Goal: Task Accomplishment & Management: Complete application form

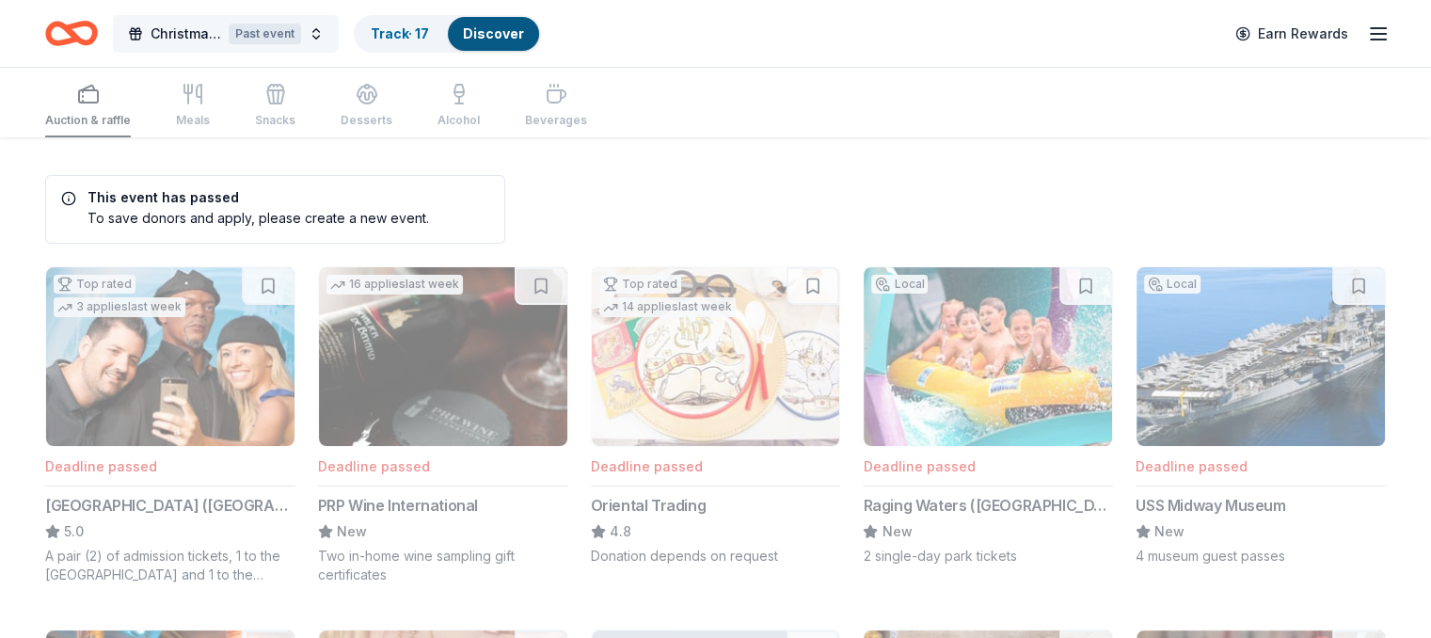
click at [221, 31] on span "Christmas Silent Auction" at bounding box center [186, 34] width 71 height 23
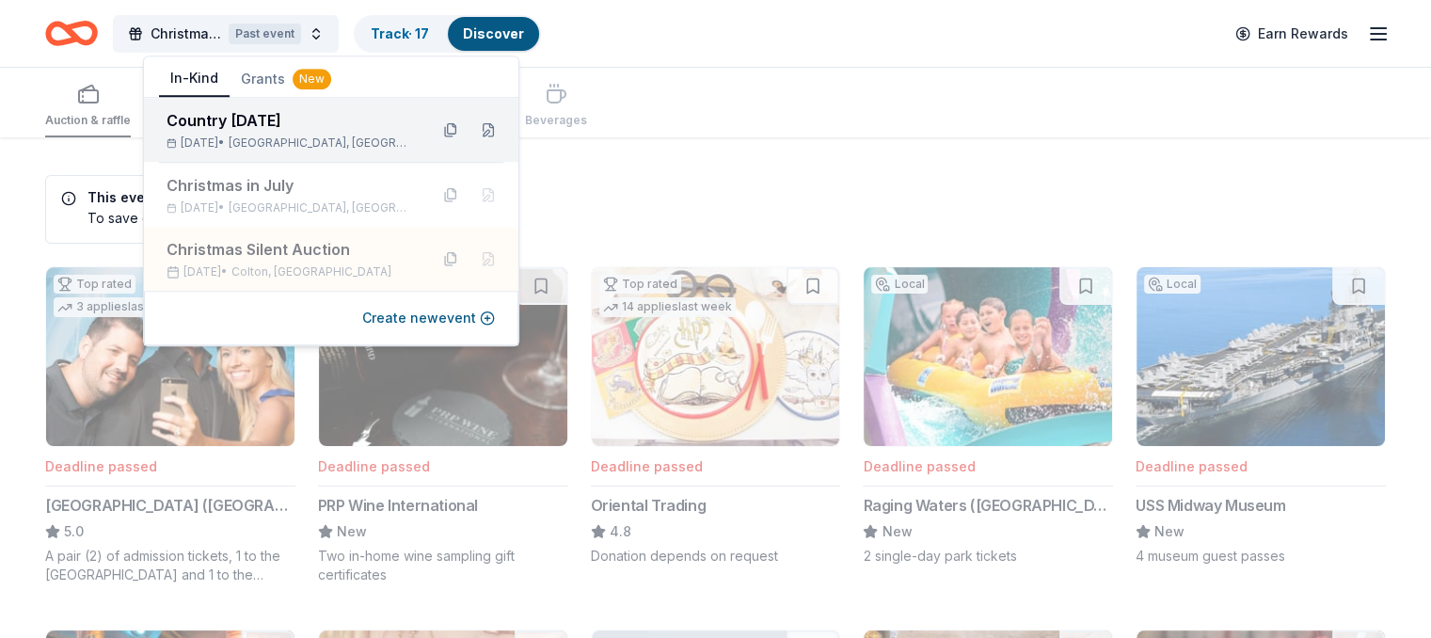
click at [270, 131] on div "Country [DATE]" at bounding box center [290, 120] width 246 height 23
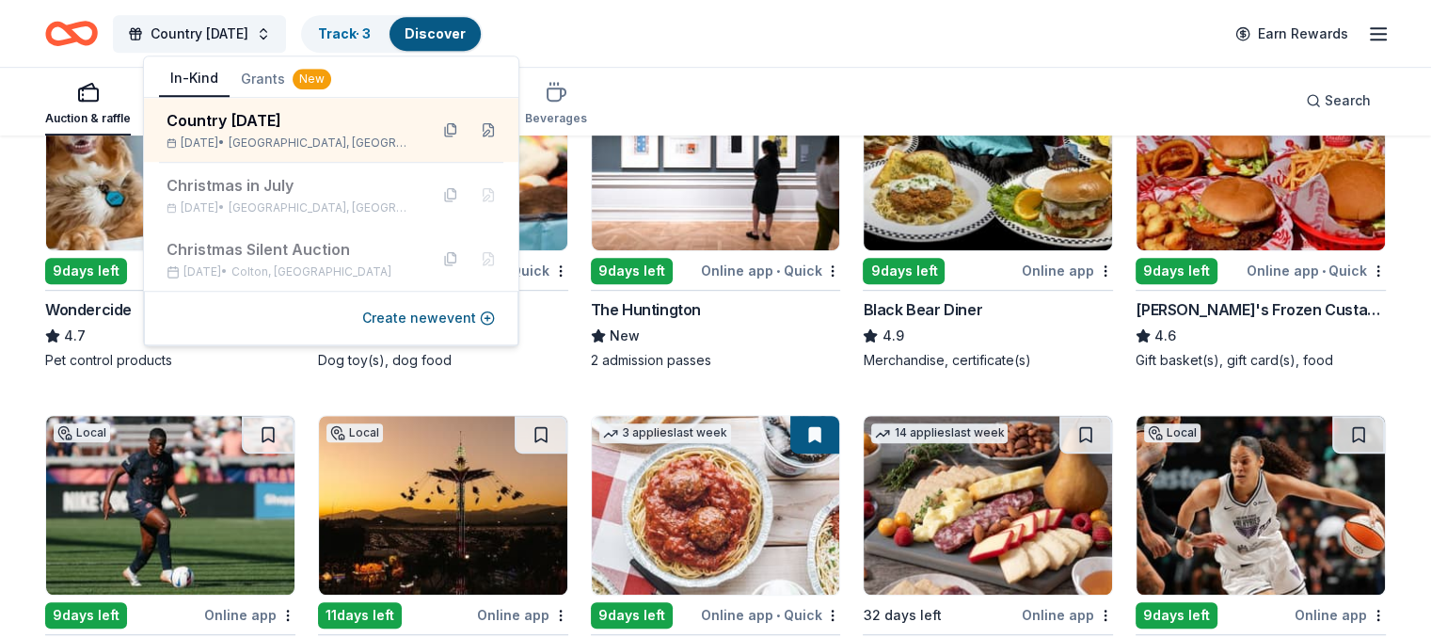
scroll to position [1035, 0]
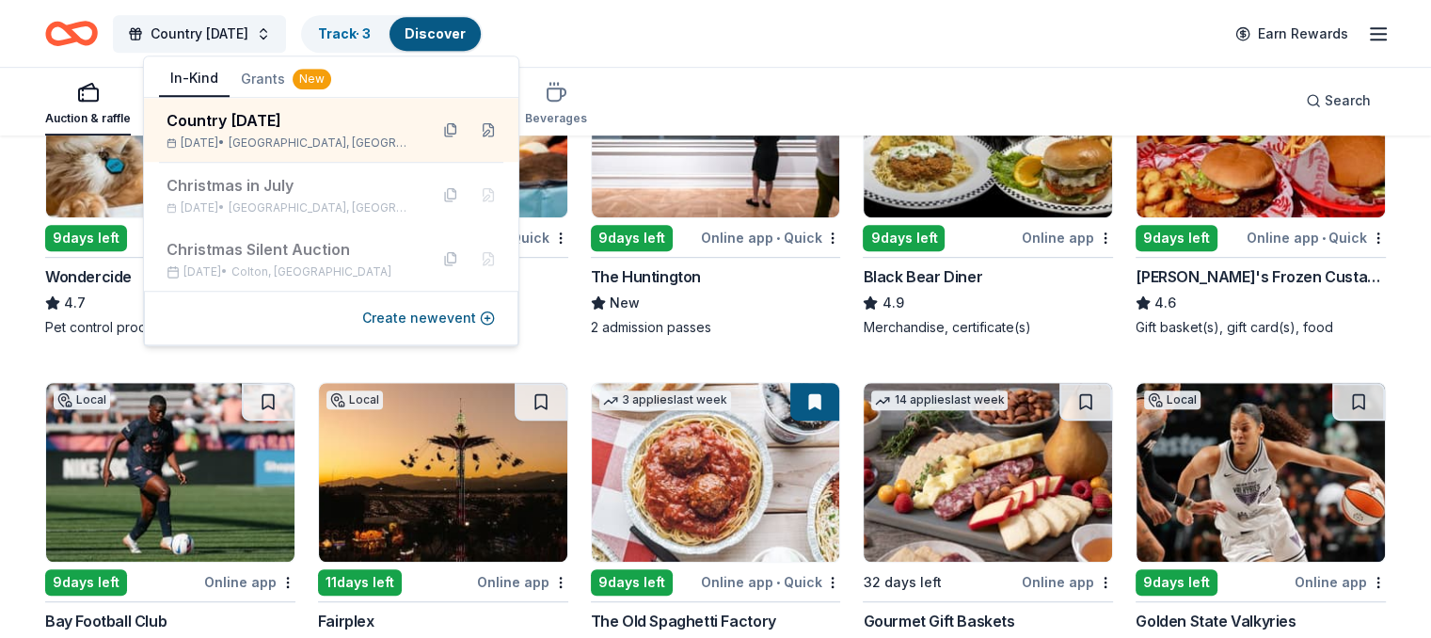
click at [727, 82] on div "Auction & raffle Meals Snacks Desserts Alcohol Beverages Search" at bounding box center [715, 101] width 1341 height 70
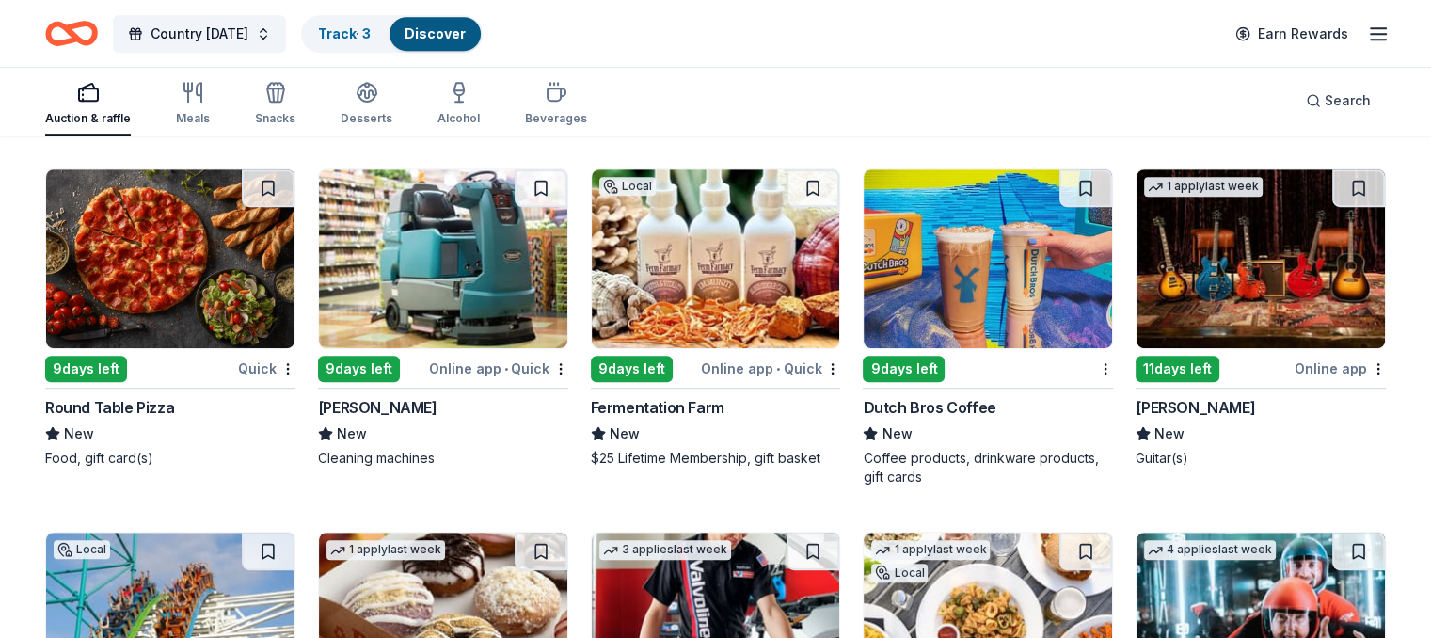
scroll to position [8042, 0]
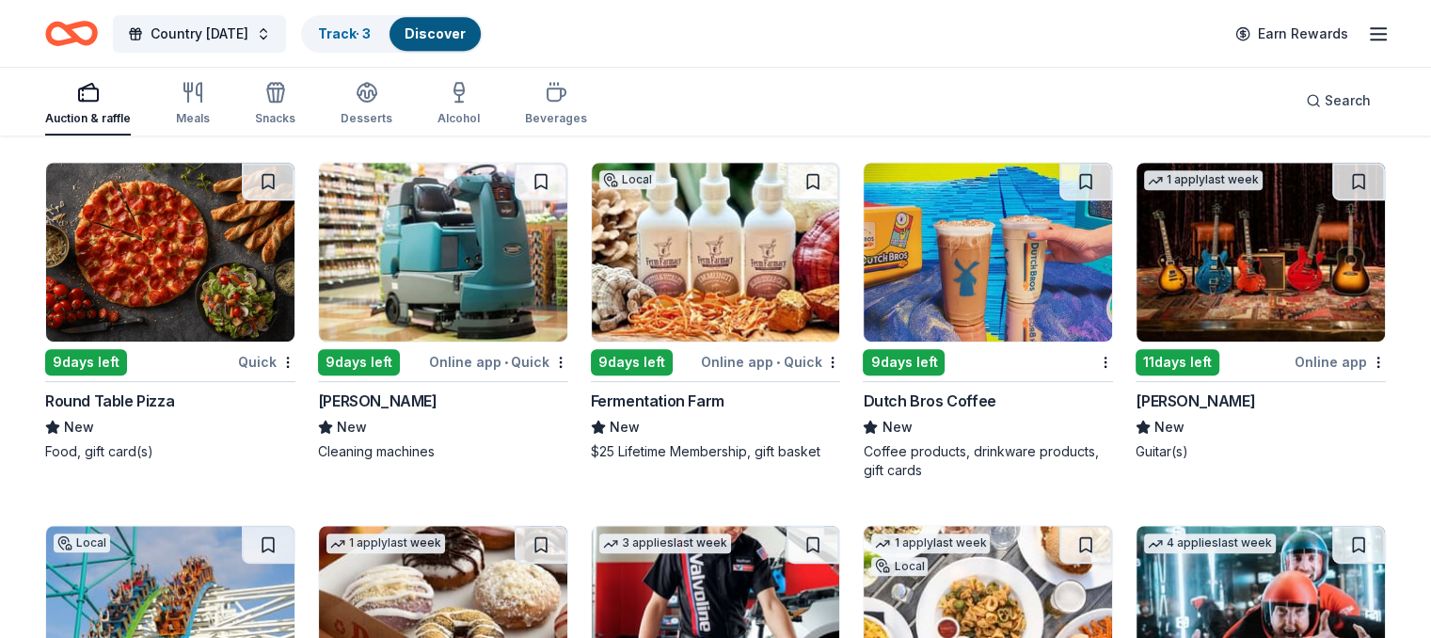
click at [125, 351] on div "9 days left" at bounding box center [86, 362] width 82 height 26
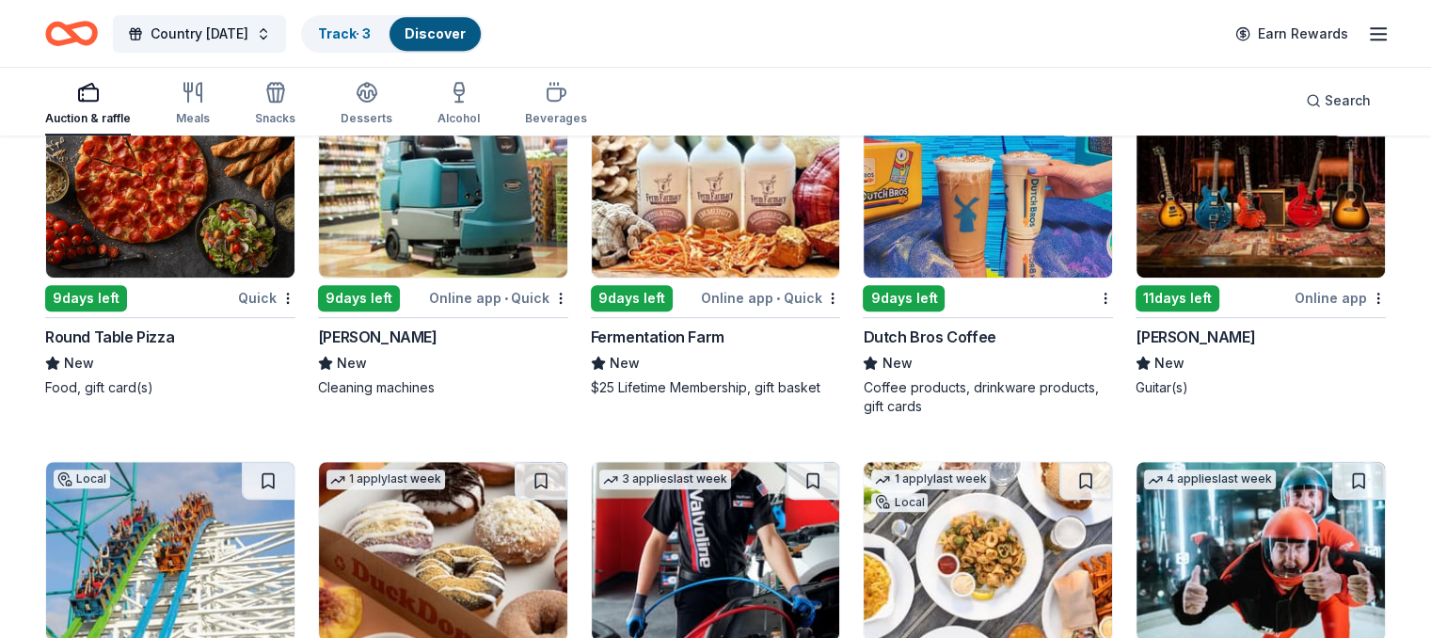
scroll to position [8324, 0]
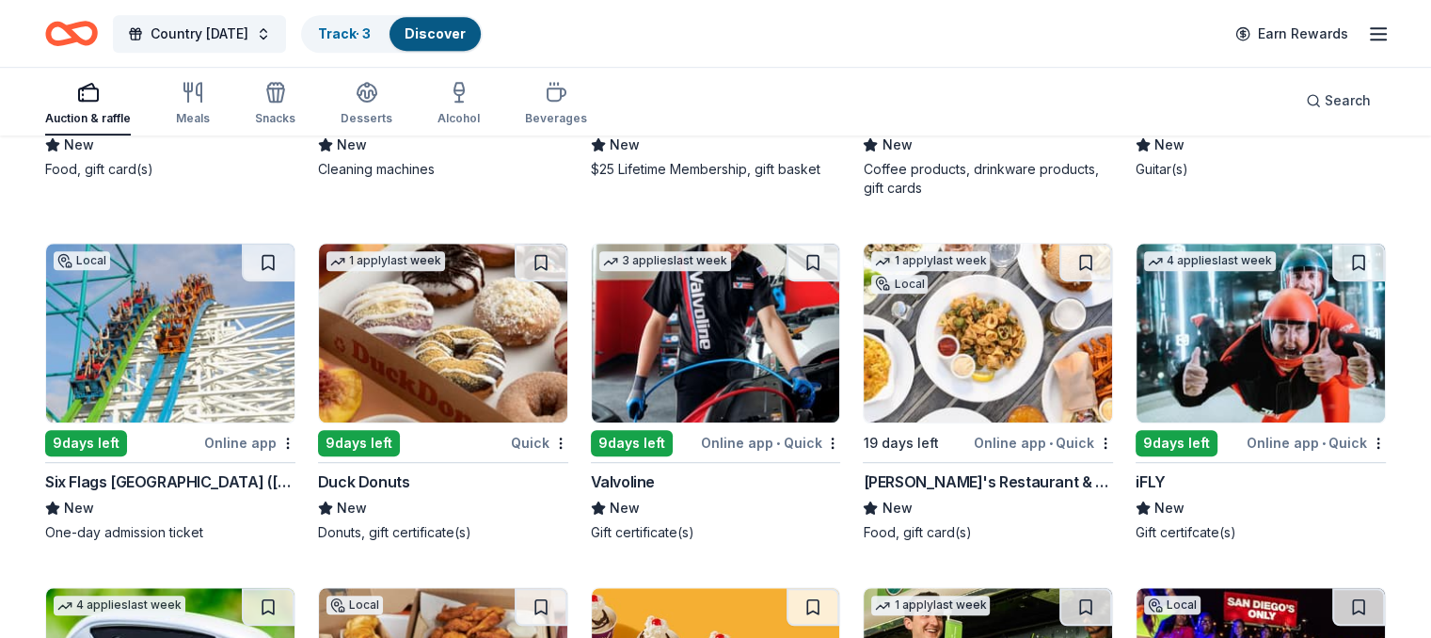
click at [119, 434] on div "9 days left" at bounding box center [86, 443] width 82 height 26
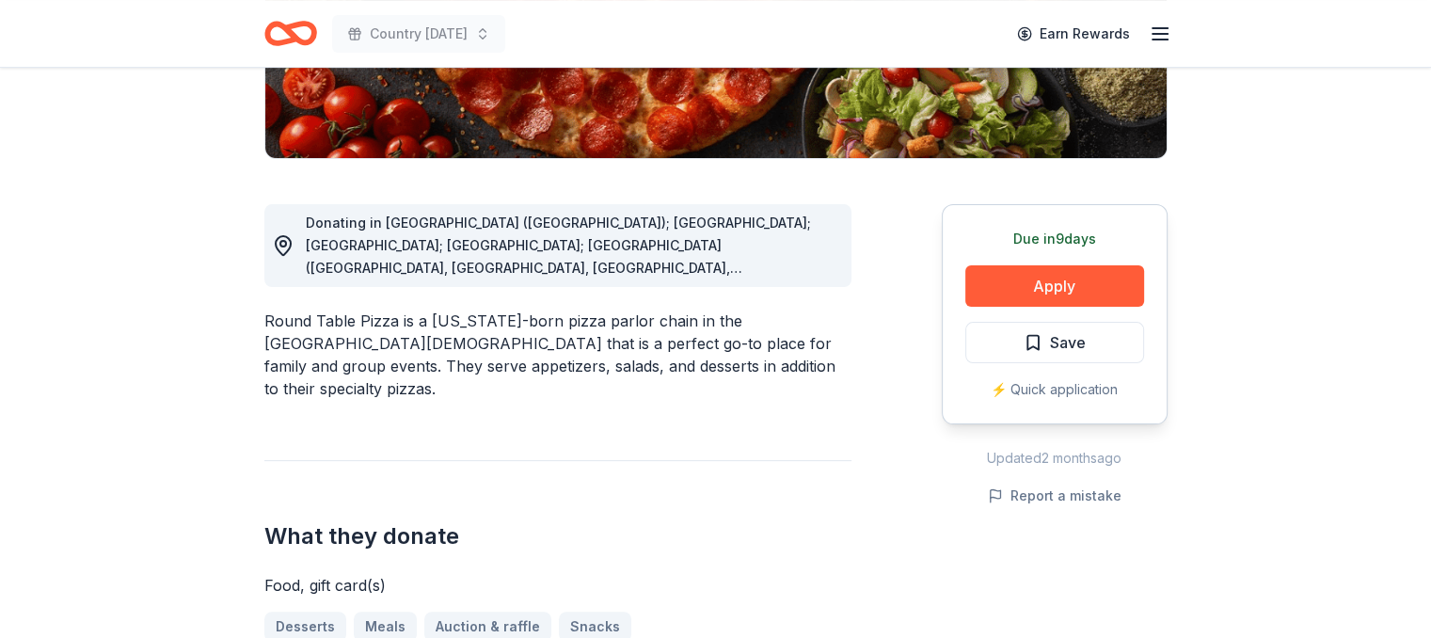
scroll to position [470, 0]
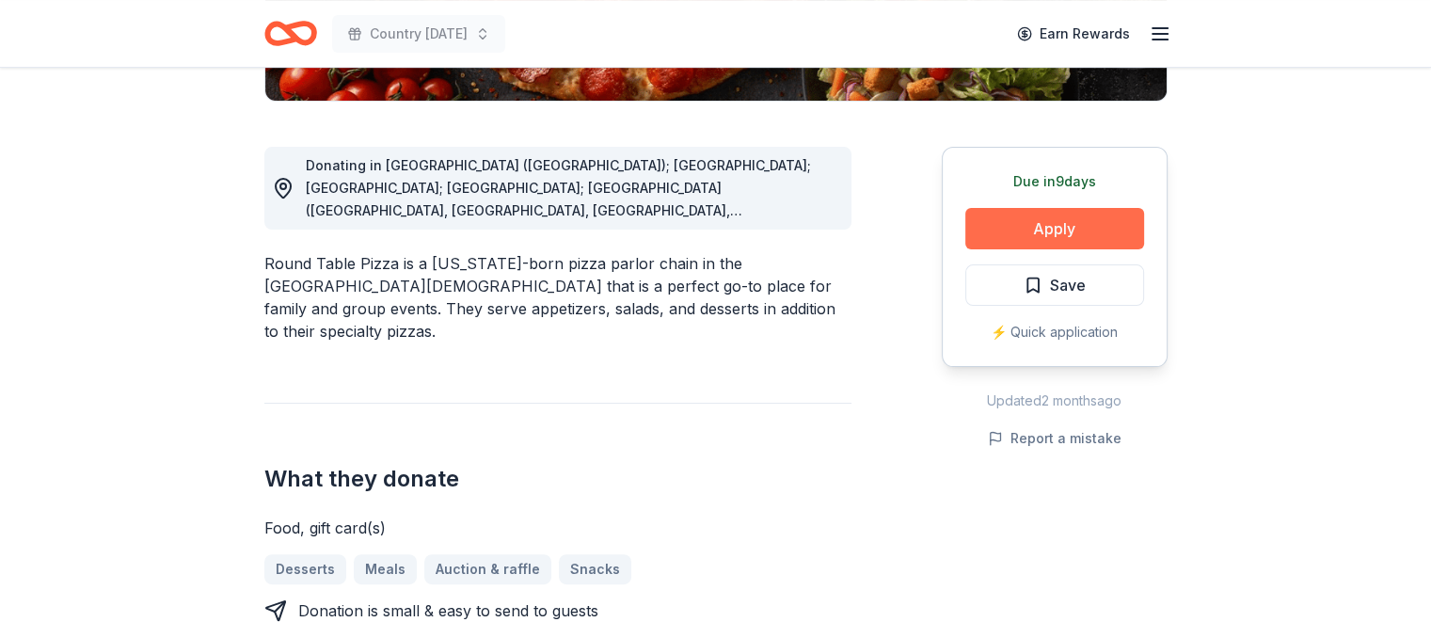
click at [1034, 234] on button "Apply" at bounding box center [1054, 228] width 179 height 41
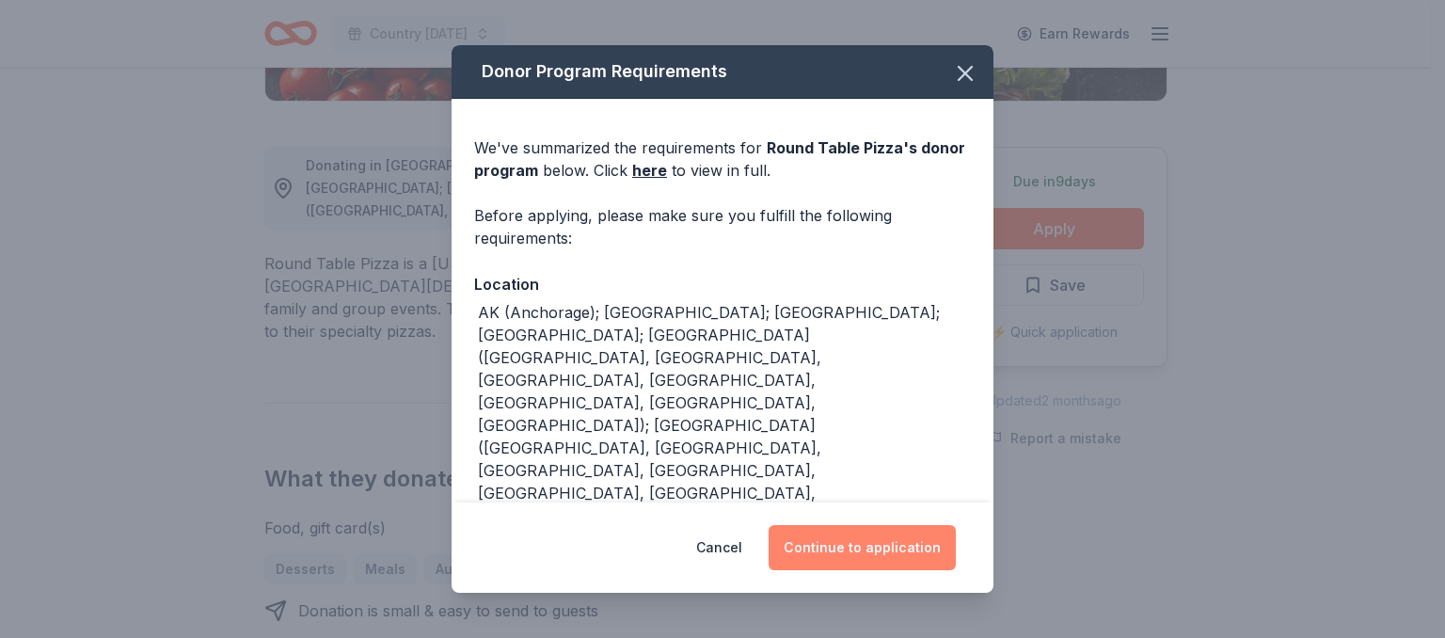
click at [860, 543] on button "Continue to application" at bounding box center [862, 547] width 187 height 45
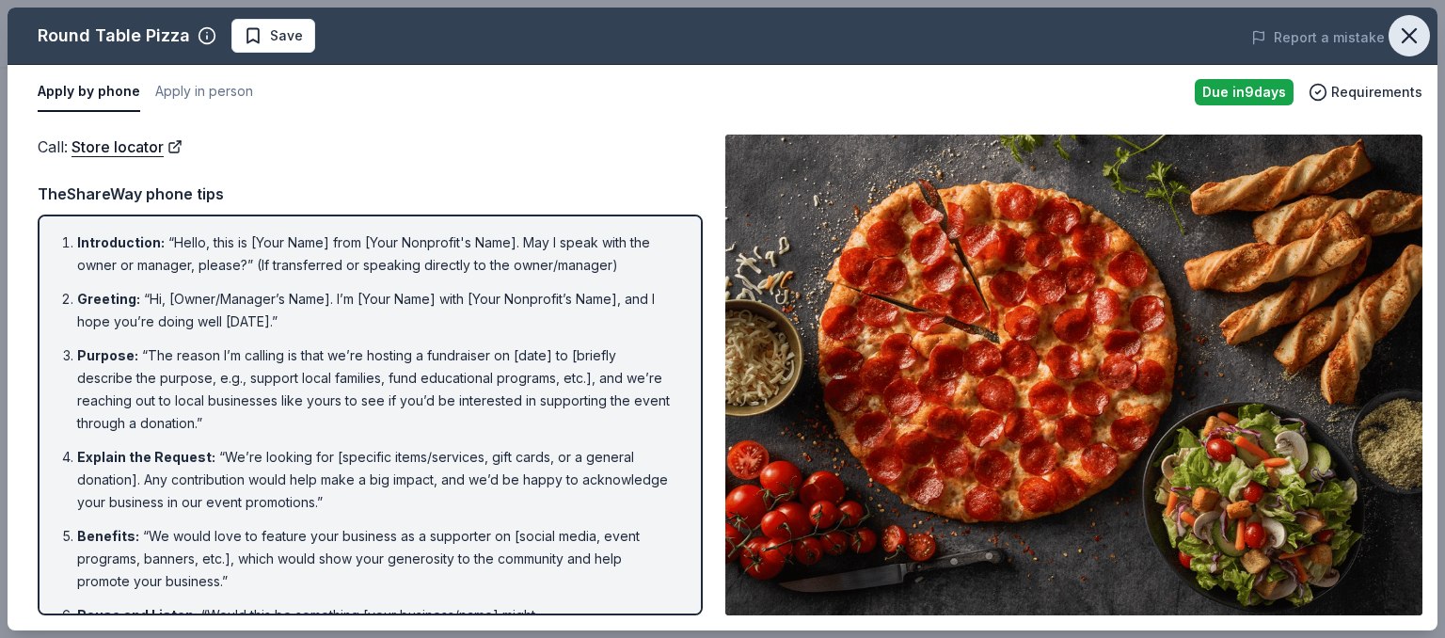
click at [1408, 34] on icon "button" at bounding box center [1409, 35] width 13 height 13
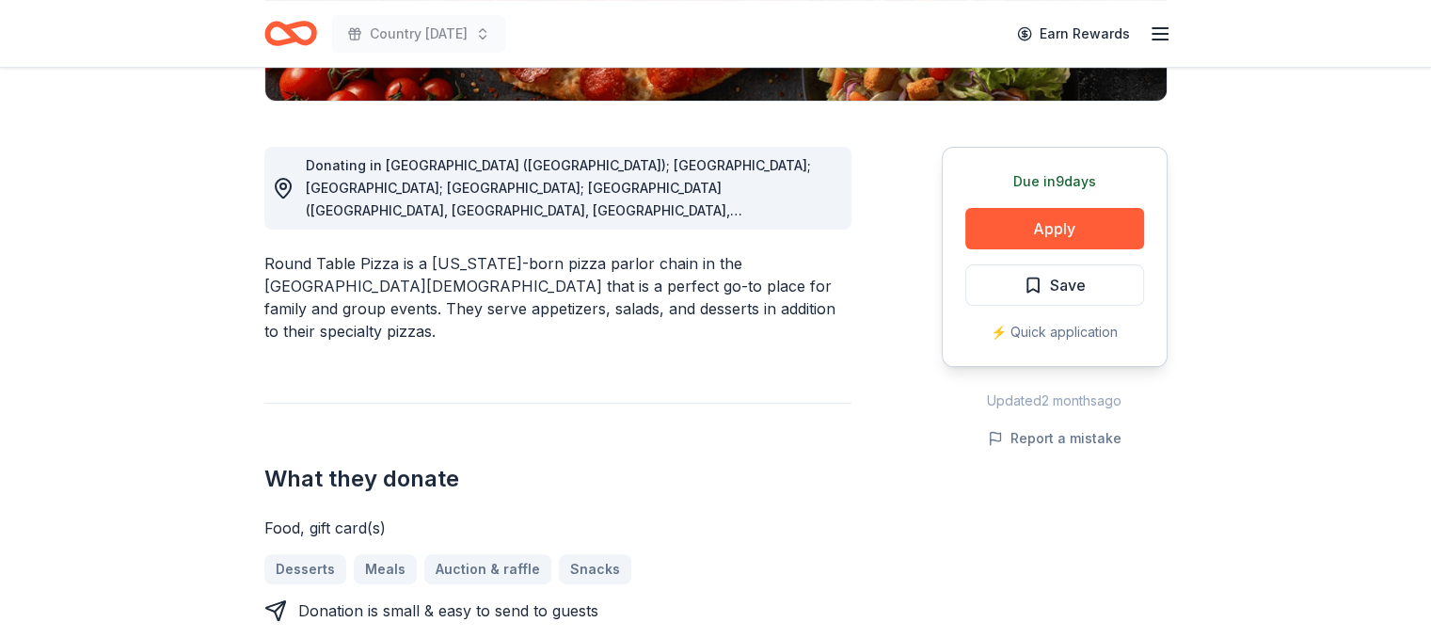
click at [1381, 35] on button "button" at bounding box center [1362, 50] width 40 height 40
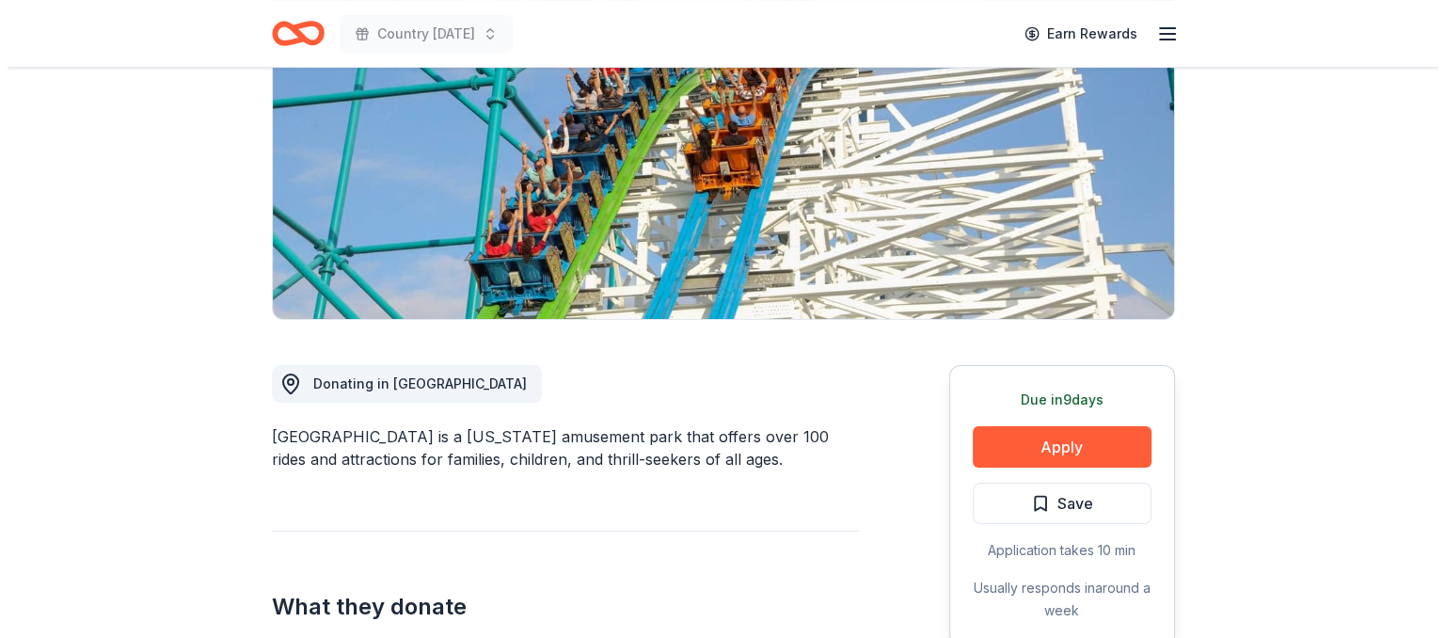
scroll to position [376, 0]
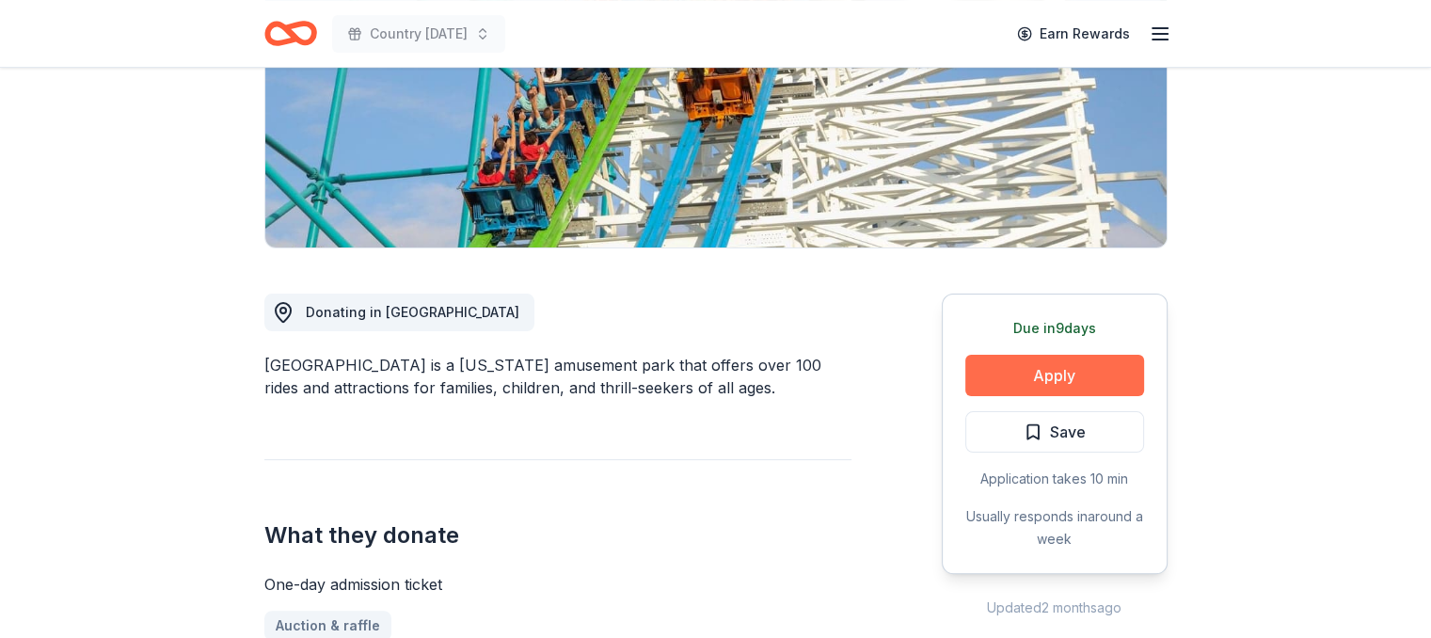
click at [1057, 355] on button "Apply" at bounding box center [1054, 375] width 179 height 41
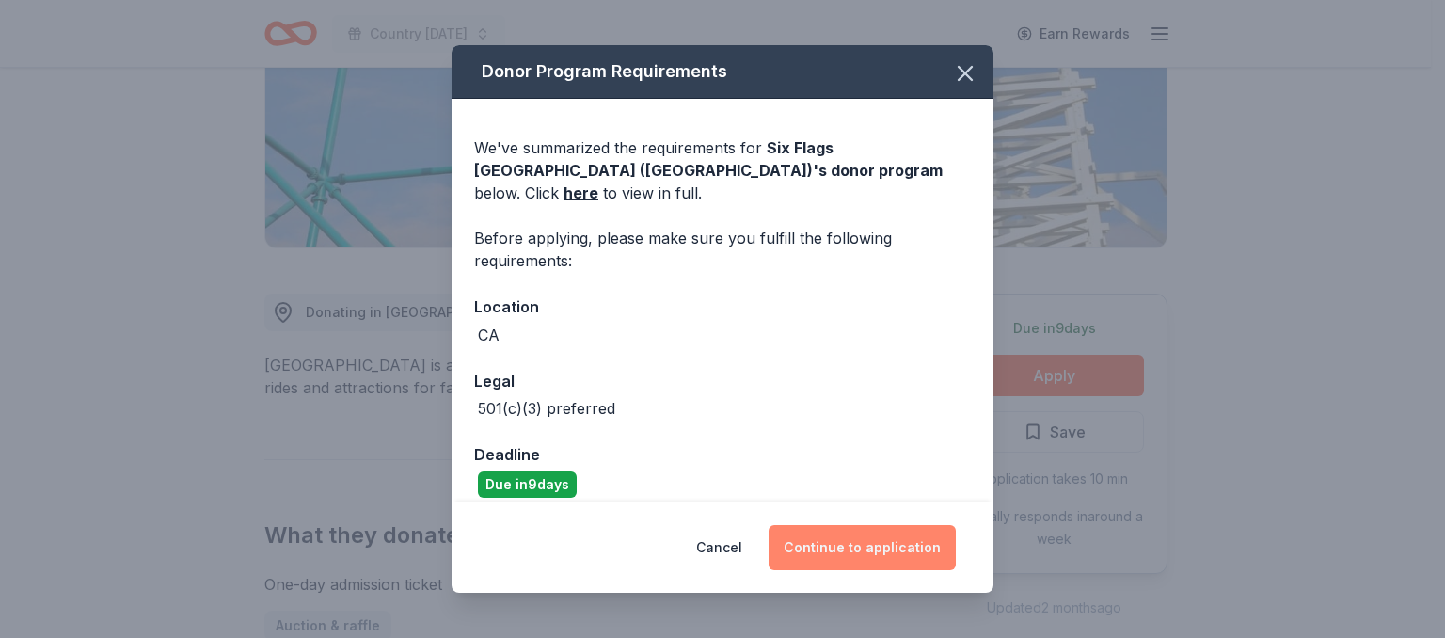
click at [882, 537] on button "Continue to application" at bounding box center [862, 547] width 187 height 45
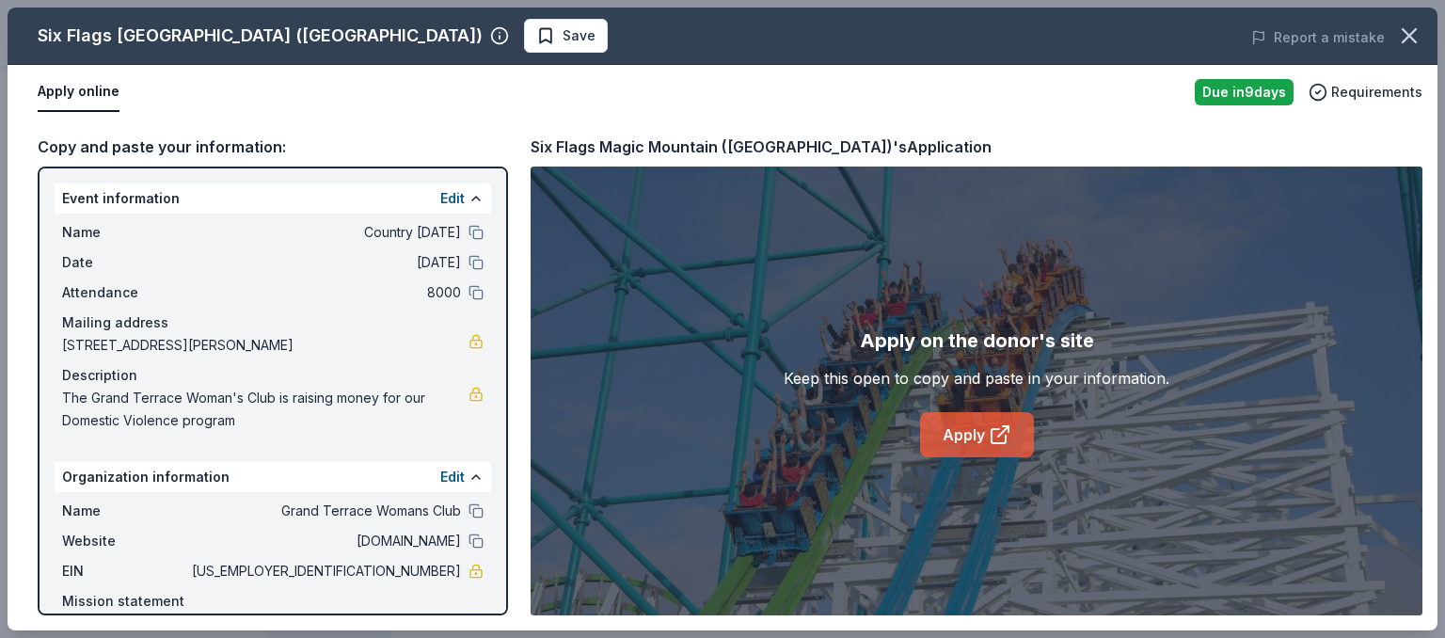
click at [990, 430] on icon at bounding box center [1000, 434] width 23 height 23
